Goal: Task Accomplishment & Management: Manage account settings

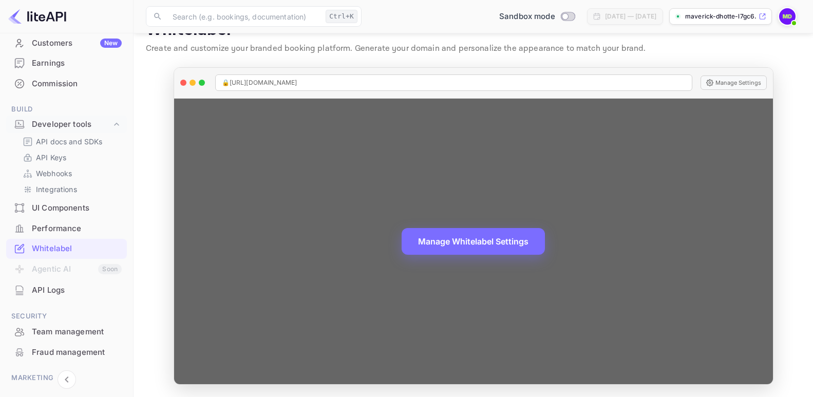
click at [361, 80] on div "🔒 [URL][DOMAIN_NAME]" at bounding box center [453, 82] width 477 height 16
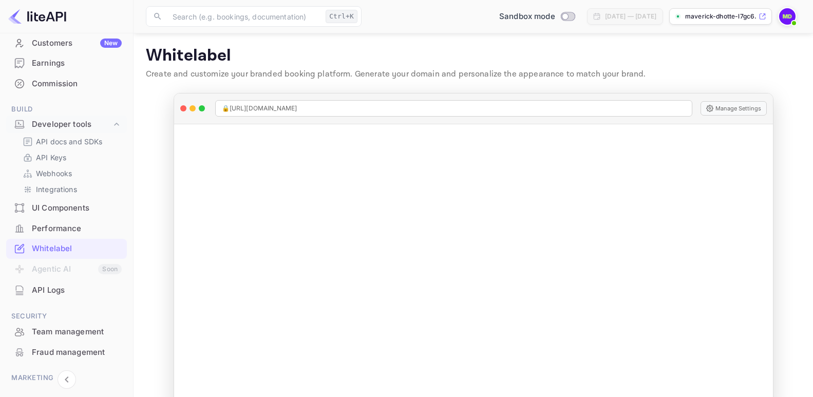
scroll to position [26, 0]
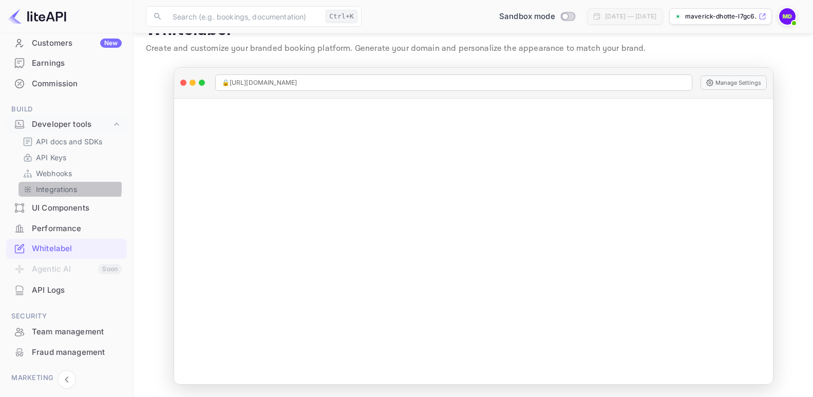
click at [54, 188] on p "Integrations" at bounding box center [56, 189] width 41 height 11
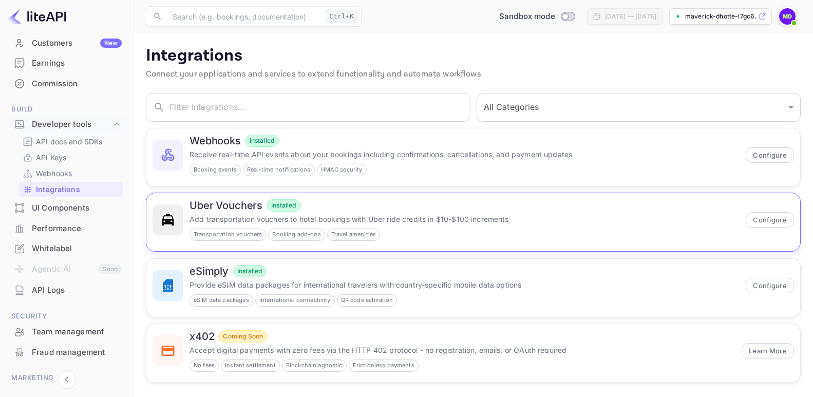
scroll to position [6, 0]
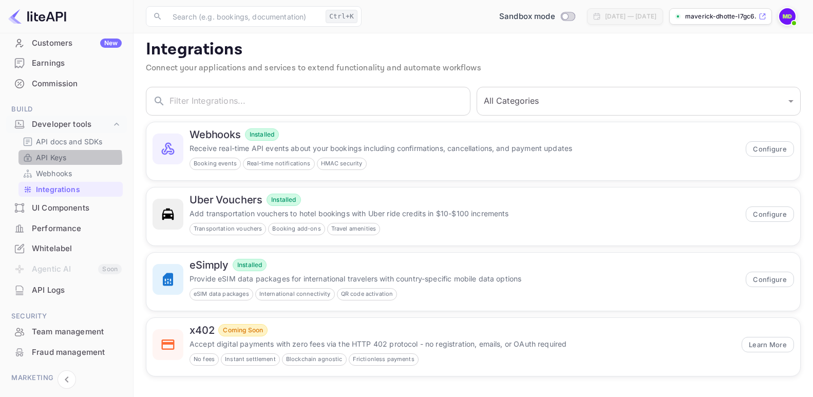
click at [52, 160] on p "API Keys" at bounding box center [51, 157] width 30 height 11
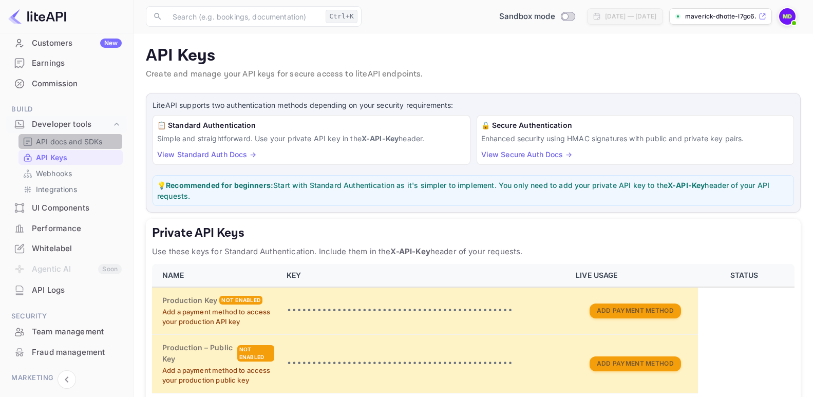
click at [55, 139] on p "API docs and SDKs" at bounding box center [69, 141] width 67 height 11
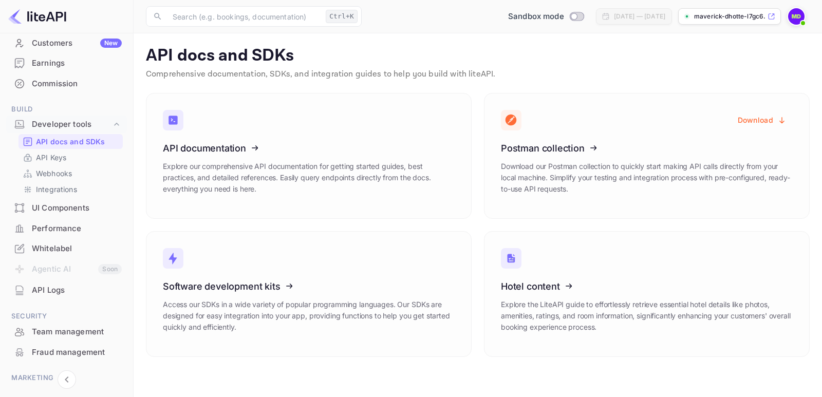
click at [62, 83] on div "Commission" at bounding box center [77, 84] width 90 height 12
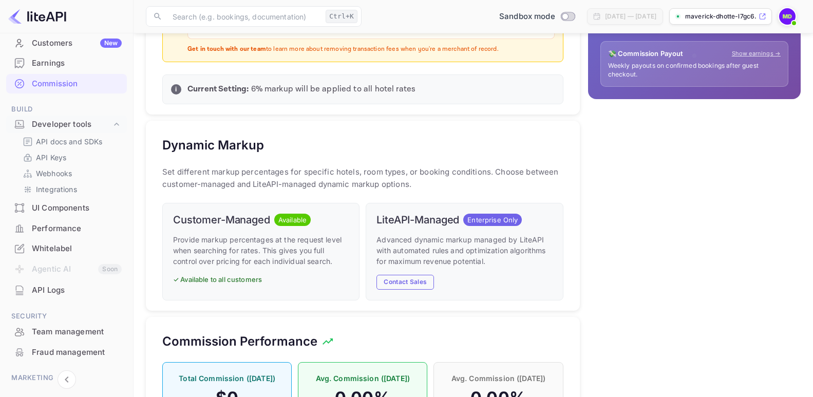
scroll to position [137, 0]
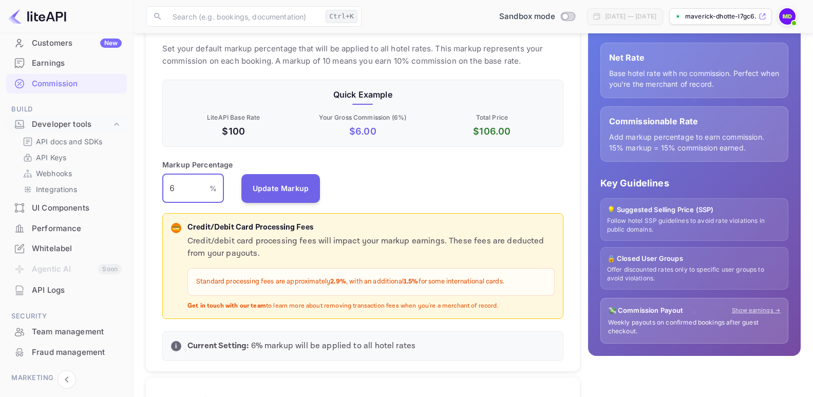
click at [176, 183] on input "6" at bounding box center [185, 188] width 47 height 29
type input "6.5"
click at [268, 180] on button "Update Markup" at bounding box center [280, 188] width 79 height 29
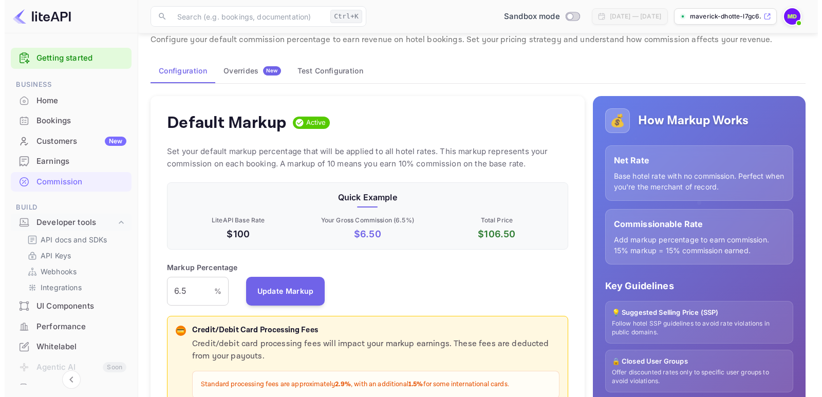
scroll to position [0, 0]
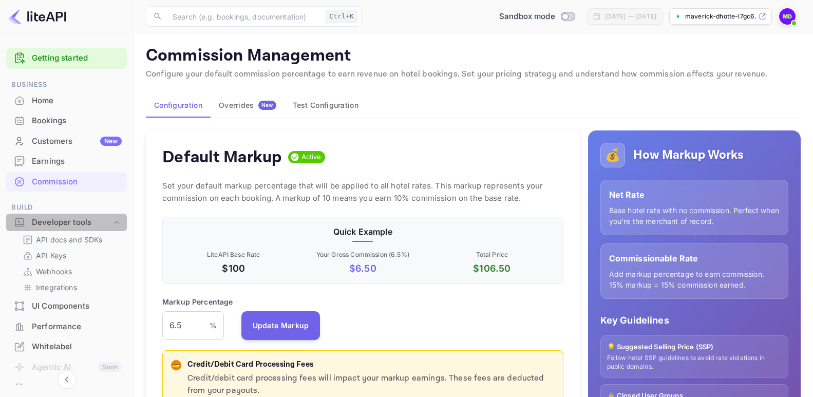
click at [67, 220] on div "Developer tools" at bounding box center [72, 223] width 80 height 12
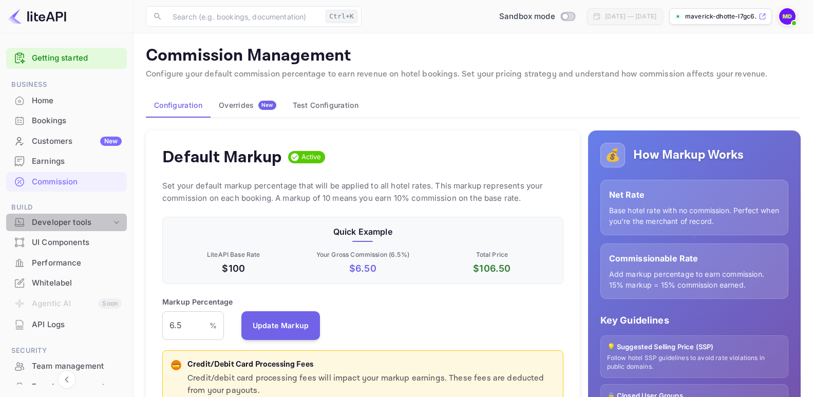
click at [67, 220] on div "Developer tools" at bounding box center [72, 223] width 80 height 12
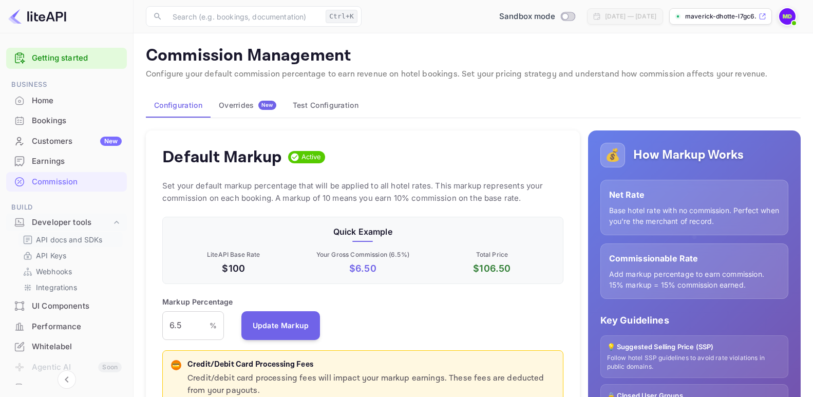
click at [66, 242] on p "API docs and SDKs" at bounding box center [69, 239] width 67 height 11
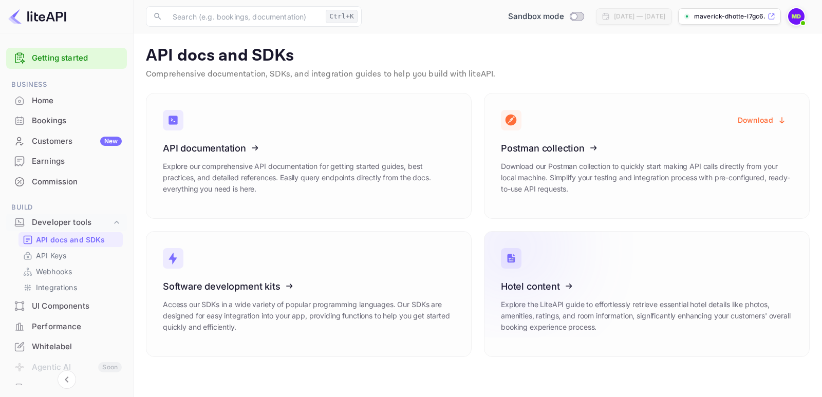
click at [541, 286] on icon at bounding box center [564, 285] width 160 height 106
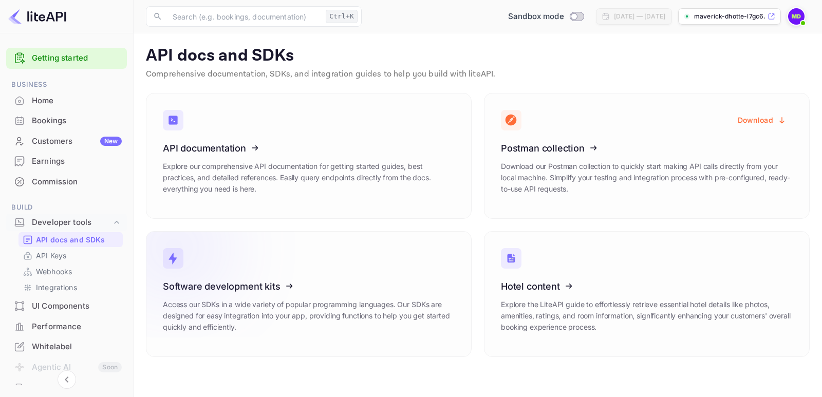
click at [256, 286] on icon at bounding box center [226, 285] width 160 height 106
